Goal: Transaction & Acquisition: Download file/media

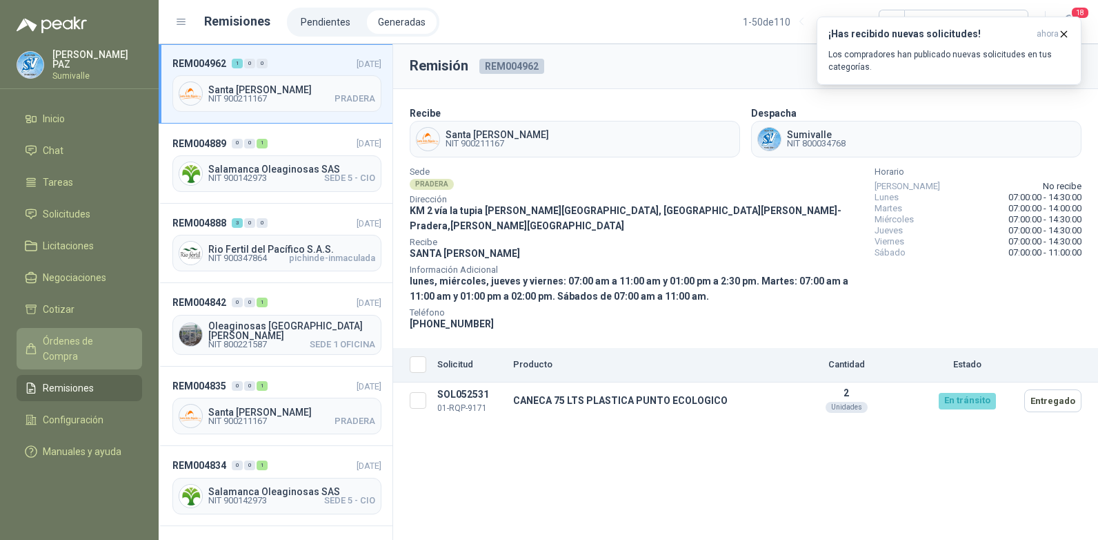
click at [100, 337] on span "Órdenes de Compra" at bounding box center [86, 348] width 86 height 30
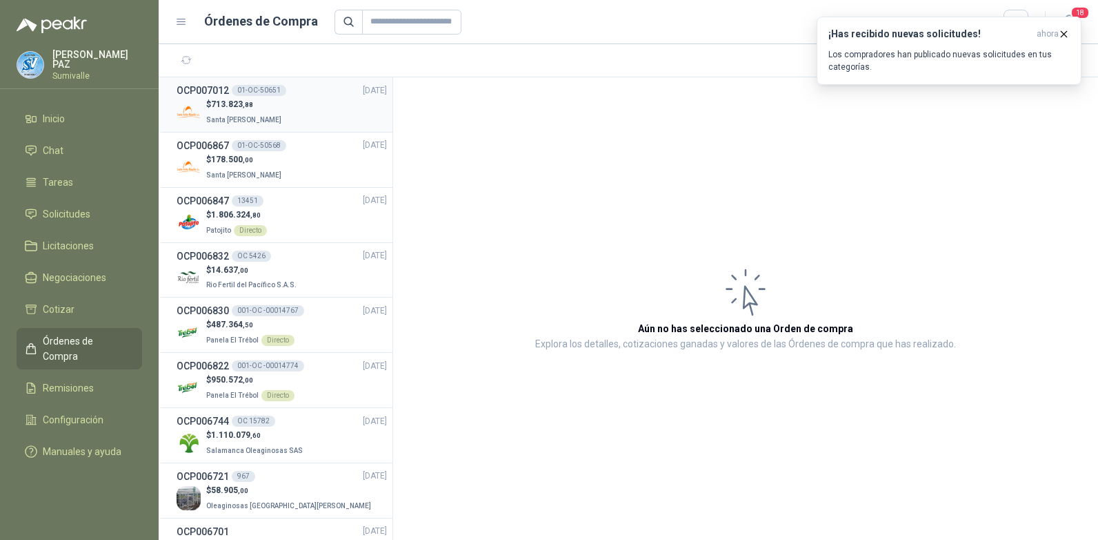
click at [271, 110] on p "$ 713.823 ,88" at bounding box center [245, 104] width 78 height 13
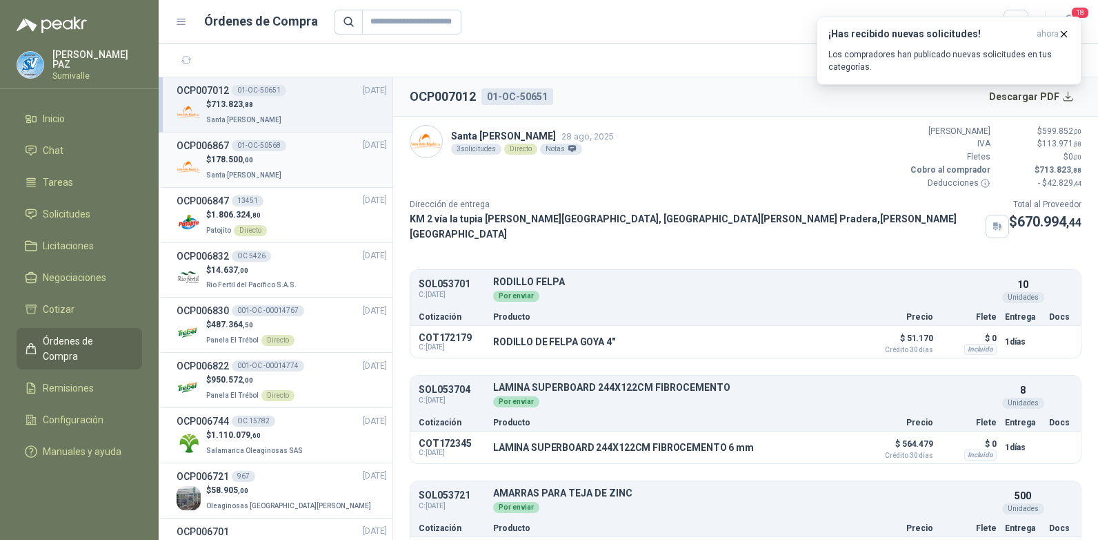
click at [313, 157] on div "$ 178.500 ,00 Santa [PERSON_NAME]" at bounding box center [282, 167] width 210 height 28
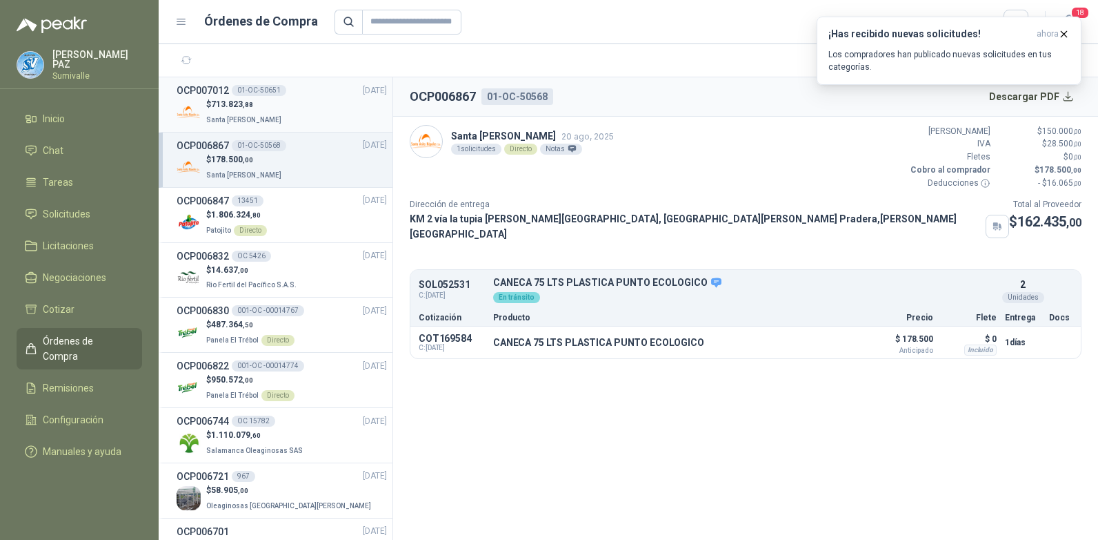
click at [321, 112] on div "$ 713.823 ,88 Santa [PERSON_NAME]" at bounding box center [282, 112] width 210 height 28
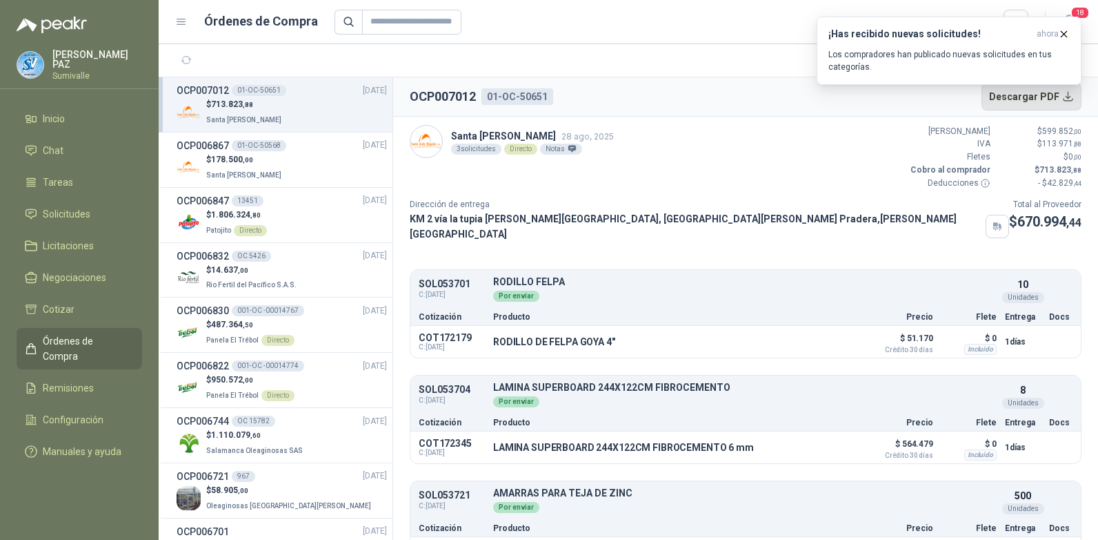
click at [936, 102] on button "Descargar PDF" at bounding box center [1032, 97] width 101 height 28
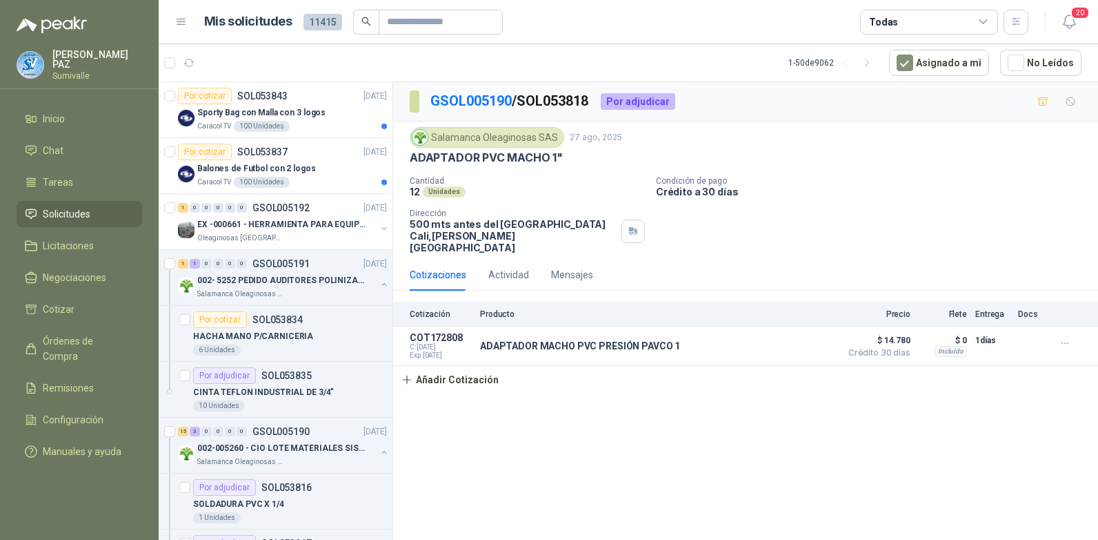
scroll to position [345, 0]
